Goal: Information Seeking & Learning: Learn about a topic

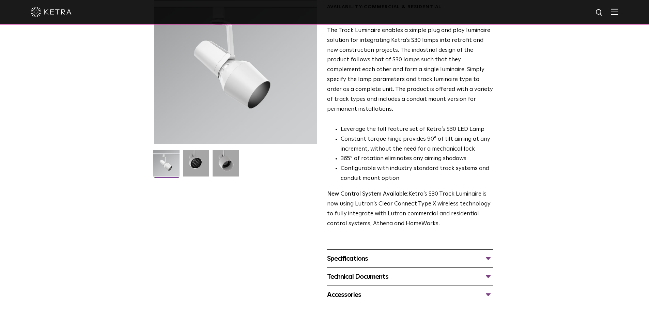
click at [192, 161] on img at bounding box center [196, 165] width 26 height 31
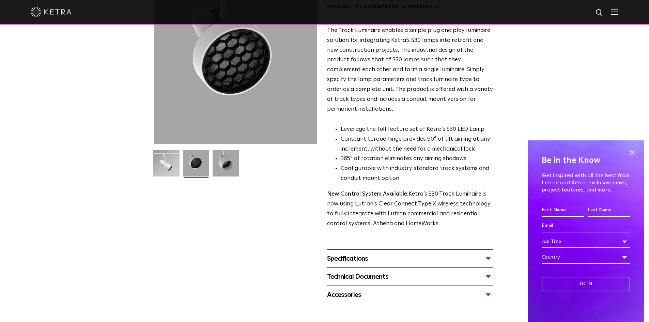
click at [235, 163] on img at bounding box center [226, 165] width 26 height 31
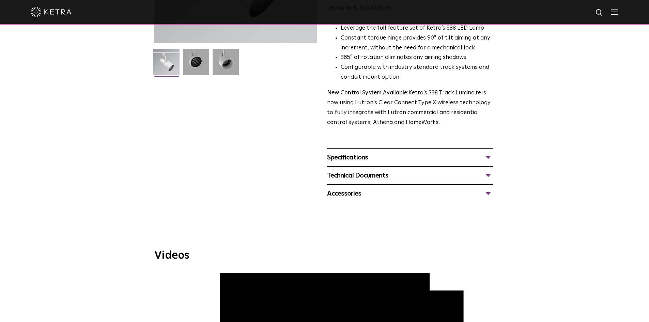
scroll to position [170, 0]
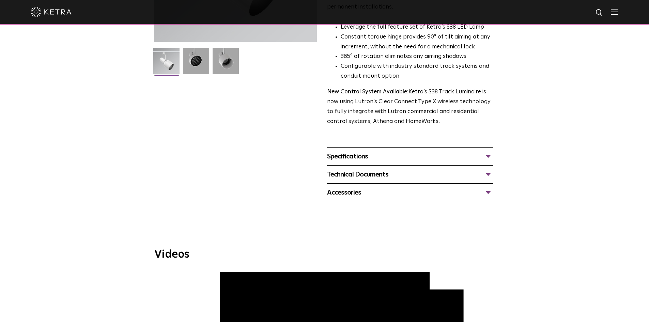
click at [395, 151] on div "Specifications" at bounding box center [410, 156] width 166 height 11
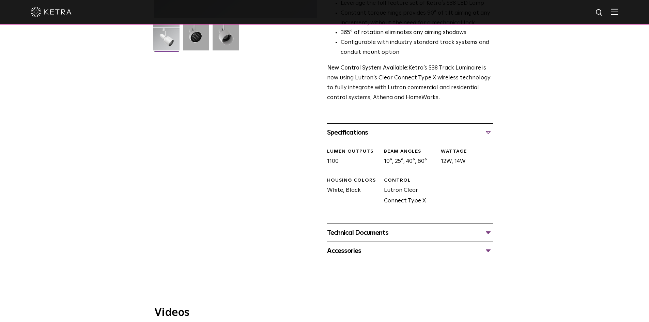
scroll to position [204, 0]
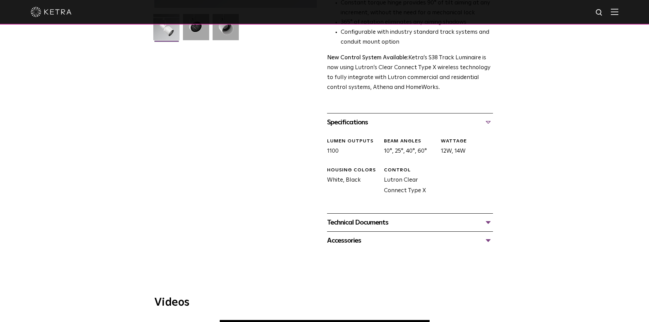
click at [429, 217] on div "Technical Documents" at bounding box center [410, 222] width 166 height 11
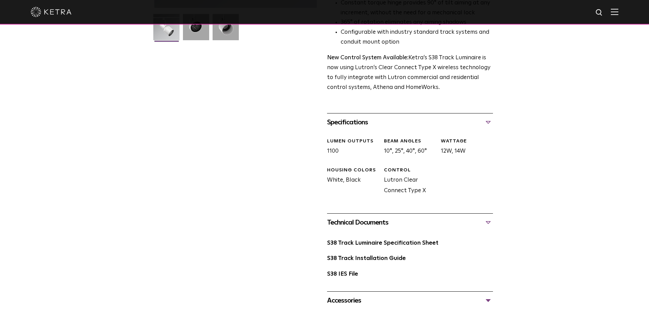
click at [374, 240] on link "S38 Track Luminaire Specification Sheet" at bounding box center [382, 243] width 111 height 6
